Goal: Information Seeking & Learning: Learn about a topic

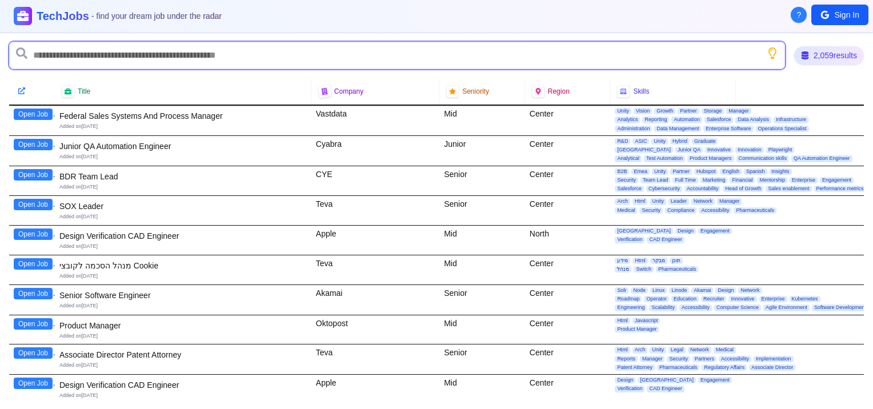
click at [124, 51] on input "text" at bounding box center [397, 55] width 776 height 27
type input "*"
type input "********"
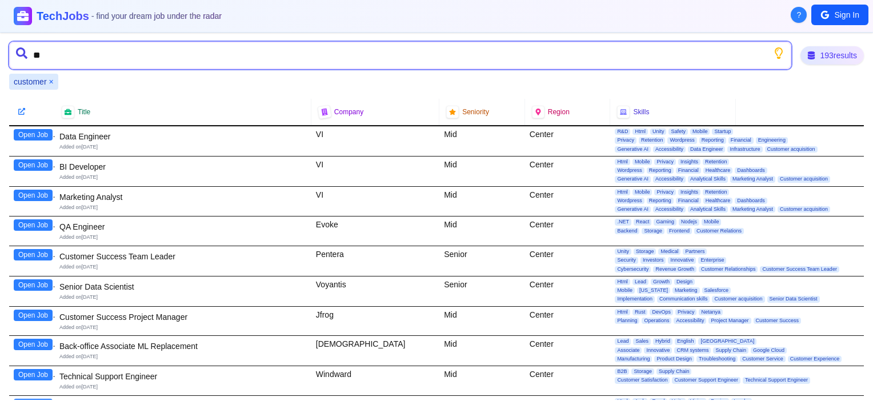
type input "*"
type input "********"
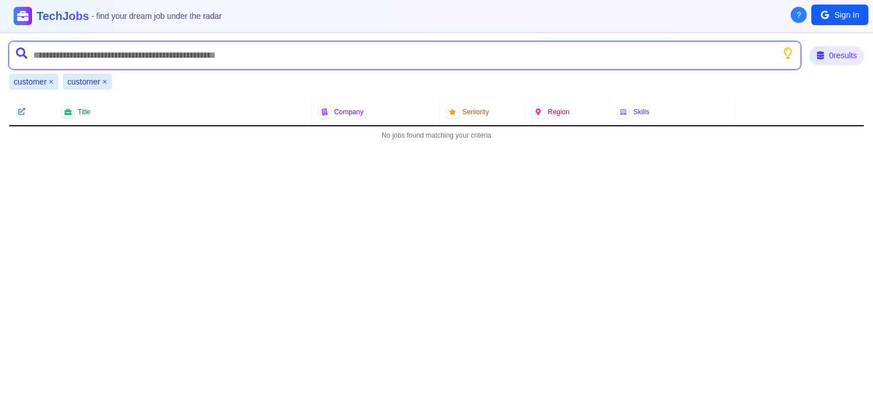
type input "*"
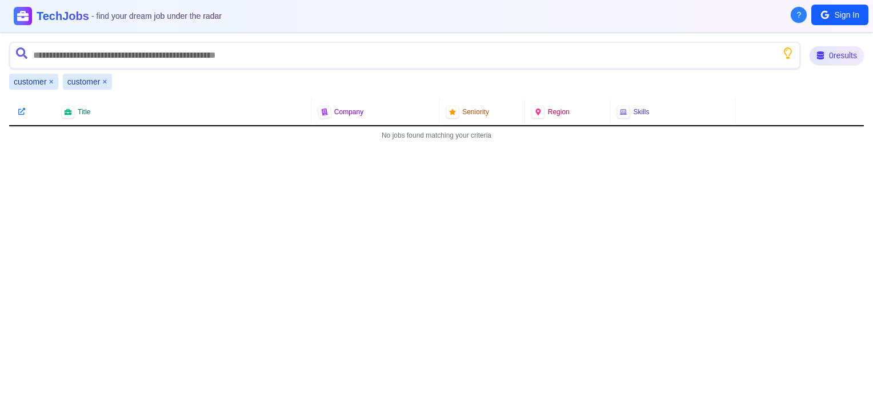
click at [107, 82] on div "customer ×" at bounding box center [87, 82] width 49 height 16
click at [105, 79] on button "×" at bounding box center [104, 81] width 5 height 11
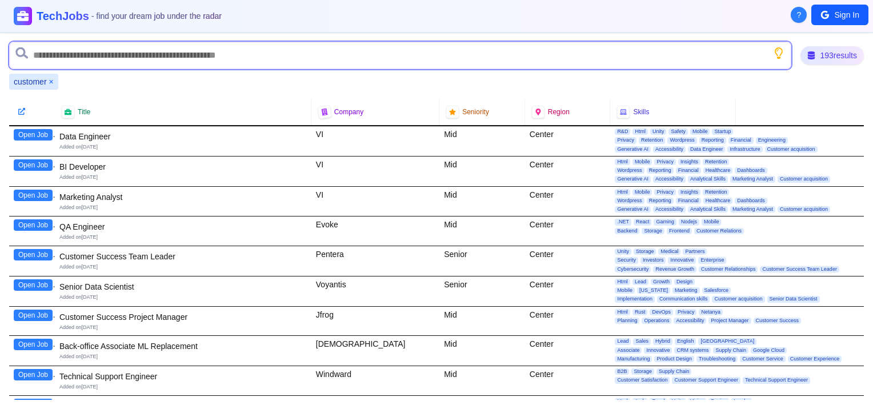
click at [142, 53] on input "text" at bounding box center [400, 55] width 782 height 27
type input "*******"
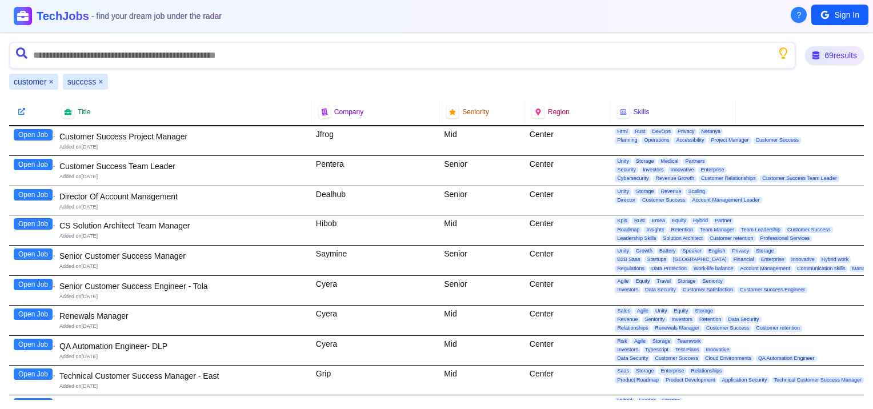
click at [27, 135] on button "Open Job" at bounding box center [33, 134] width 39 height 11
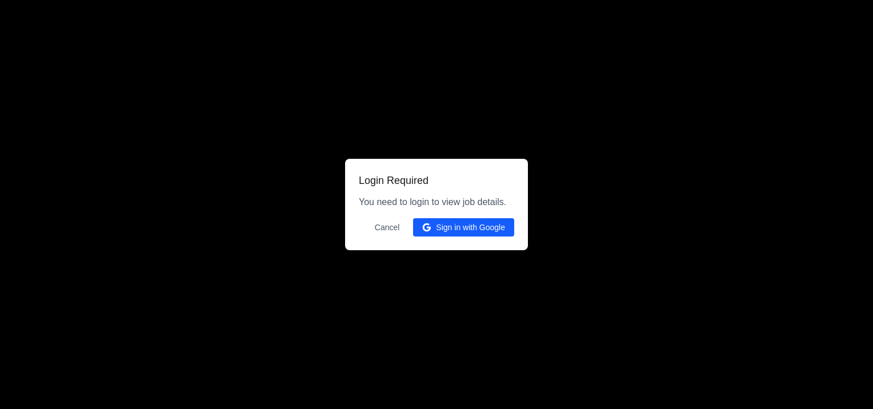
click at [387, 226] on button "Cancel" at bounding box center [387, 227] width 39 height 18
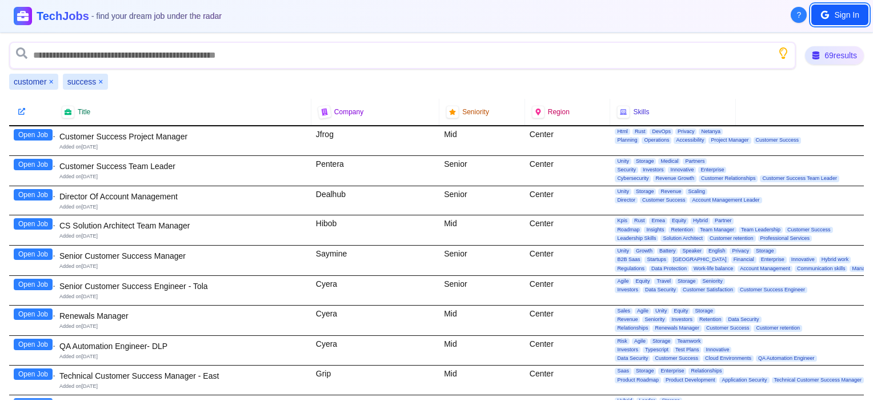
click at [847, 12] on button "Sign In" at bounding box center [839, 15] width 57 height 21
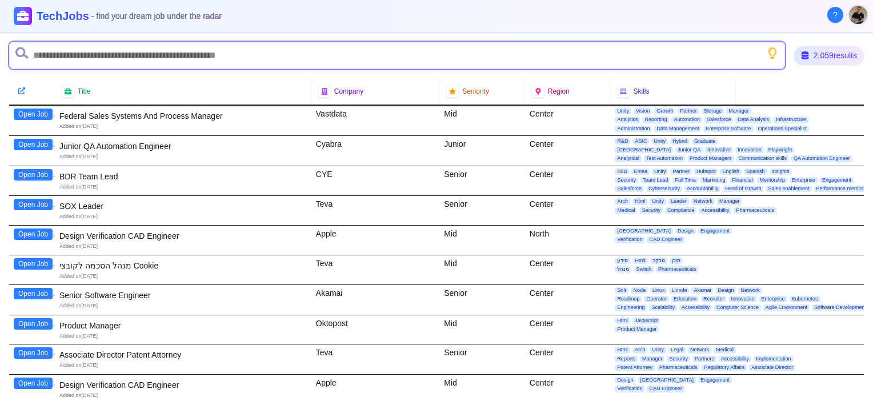
click at [85, 53] on input "text" at bounding box center [397, 55] width 776 height 27
type input "********"
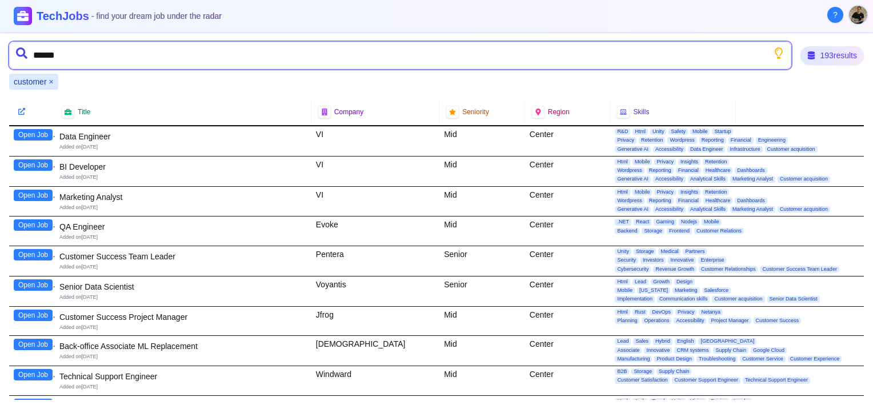
type input "*******"
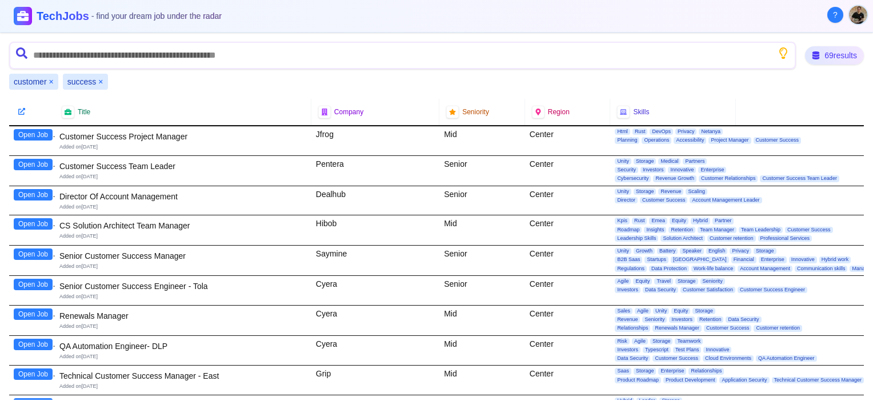
click at [26, 134] on button "Open Job" at bounding box center [33, 134] width 39 height 11
click at [26, 164] on button "Open Job" at bounding box center [33, 164] width 39 height 11
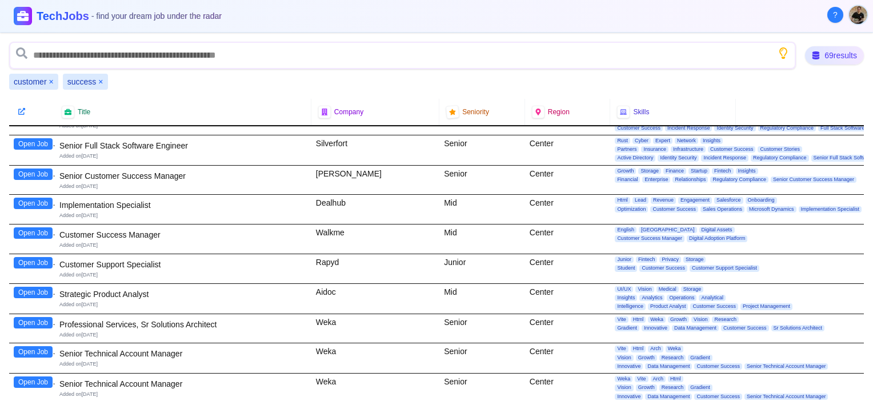
scroll to position [1412, 0]
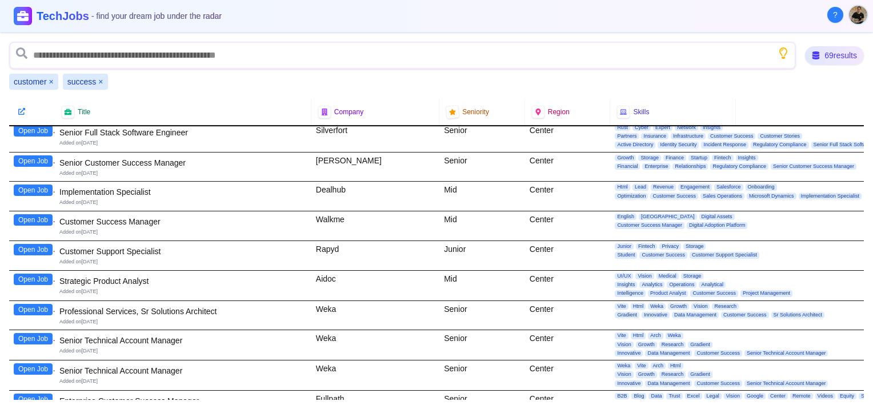
click at [29, 333] on button "Open Job" at bounding box center [33, 338] width 39 height 11
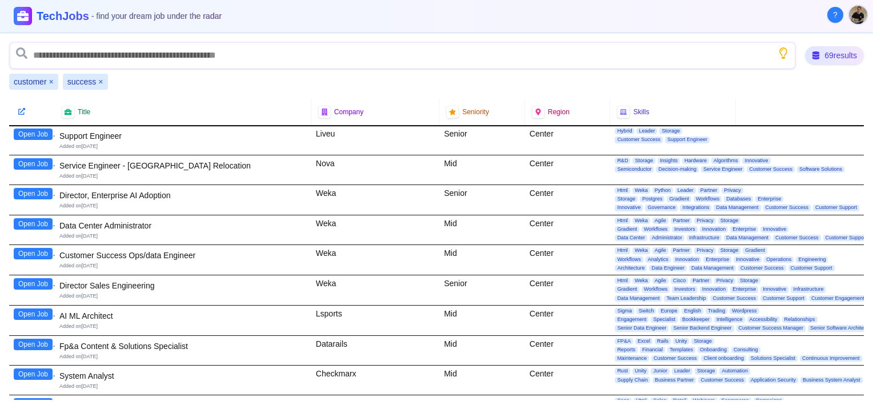
scroll to position [0, 0]
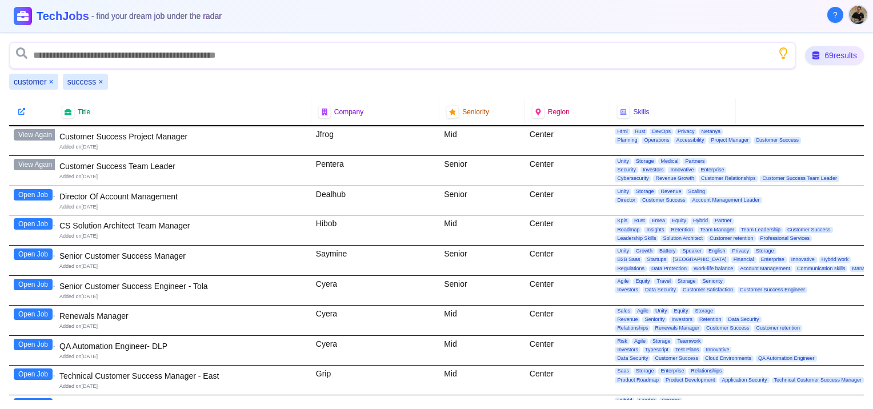
click at [98, 82] on button "×" at bounding box center [100, 81] width 5 height 11
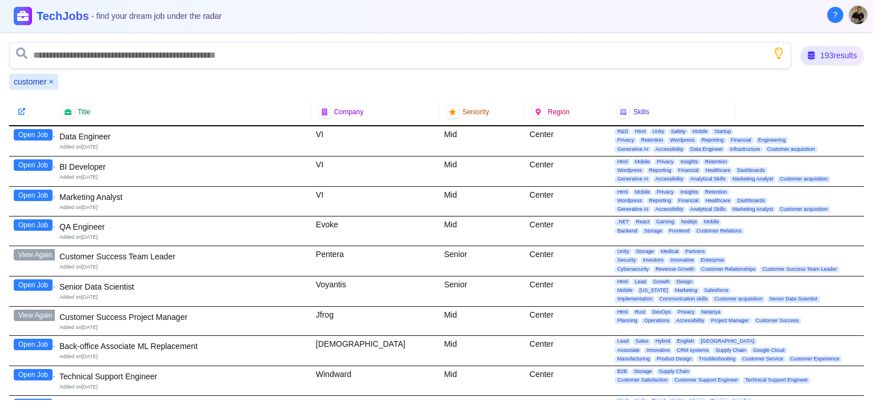
click at [54, 80] on div "customer ×" at bounding box center [33, 82] width 49 height 16
click at [49, 79] on button "×" at bounding box center [51, 81] width 5 height 11
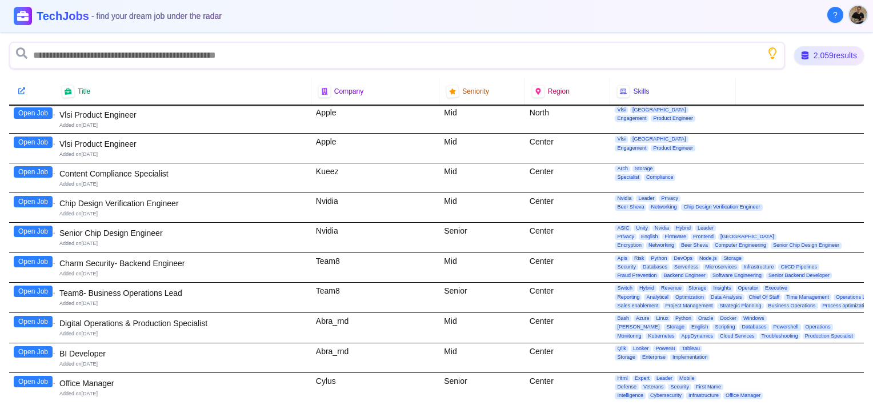
scroll to position [971, 0]
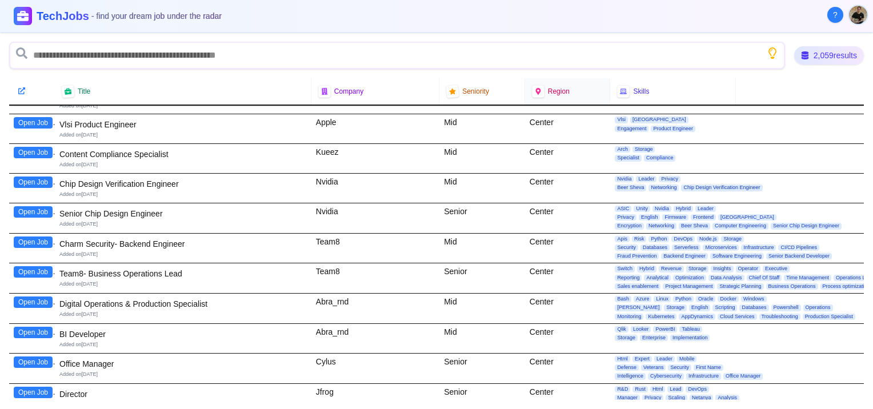
click at [548, 89] on span "Region" at bounding box center [559, 91] width 22 height 9
click at [535, 93] on icon at bounding box center [538, 91] width 8 height 8
click at [564, 89] on span "Region" at bounding box center [559, 91] width 22 height 9
click at [548, 91] on span "Region" at bounding box center [559, 91] width 22 height 9
drag, startPoint x: 553, startPoint y: 91, endPoint x: 535, endPoint y: 91, distance: 18.3
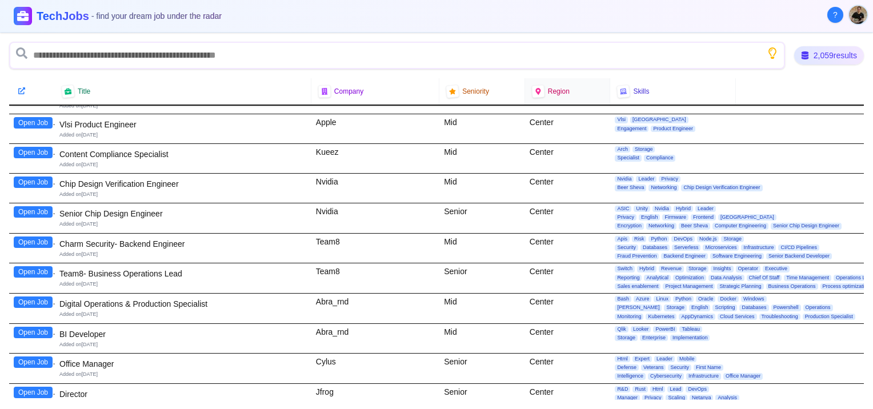
click at [535, 91] on icon at bounding box center [537, 91] width 7 height 7
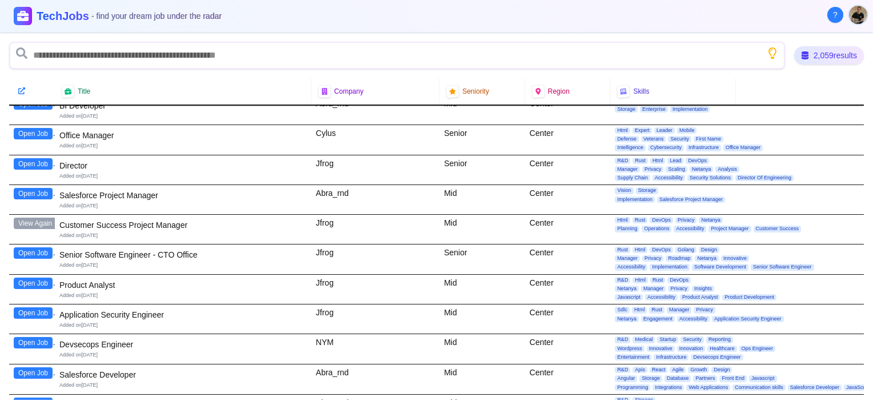
scroll to position [1257, 0]
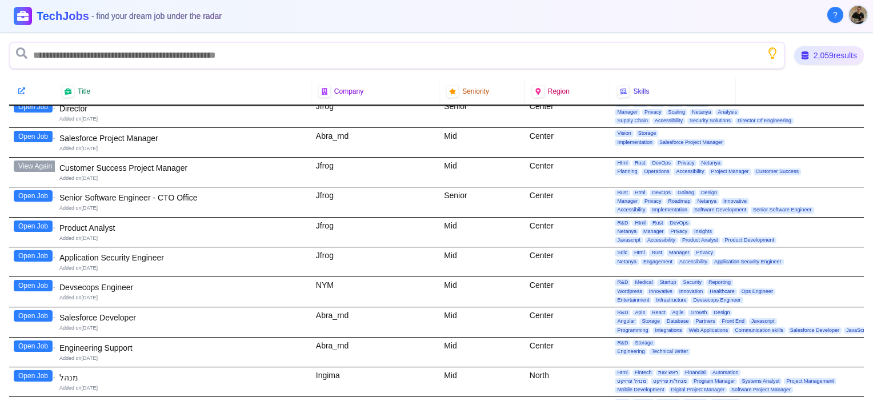
click at [27, 280] on button "Open Job" at bounding box center [33, 285] width 39 height 11
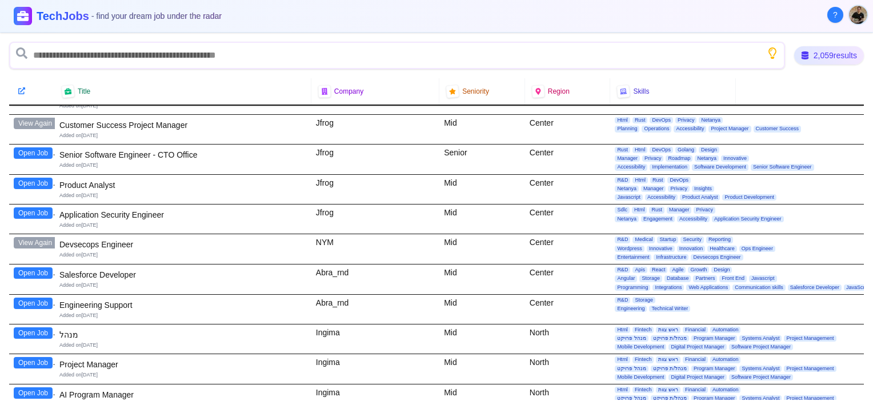
scroll to position [1314, 0]
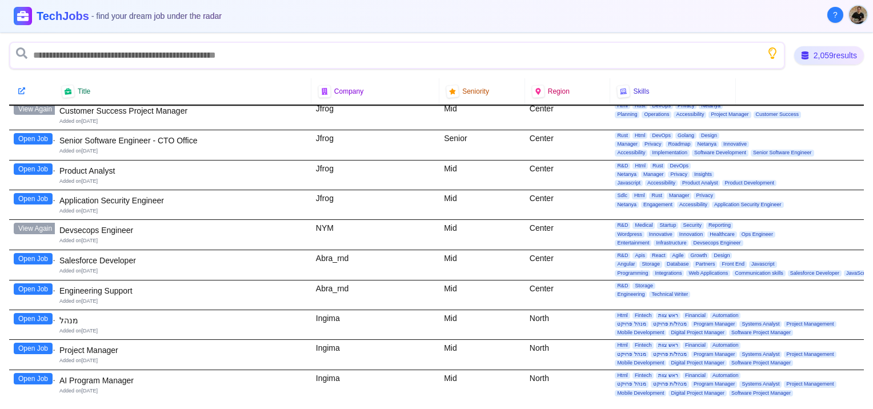
click at [33, 283] on button "Open Job" at bounding box center [33, 288] width 39 height 11
